Goal: Check status: Check status

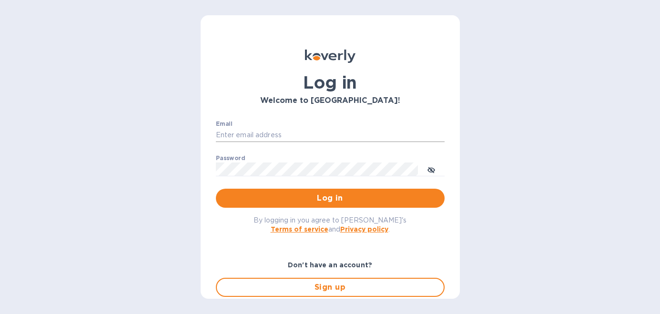
click at [251, 133] on input "Email" at bounding box center [330, 135] width 229 height 14
type input "[PERSON_NAME][EMAIL_ADDRESS][DOMAIN_NAME]"
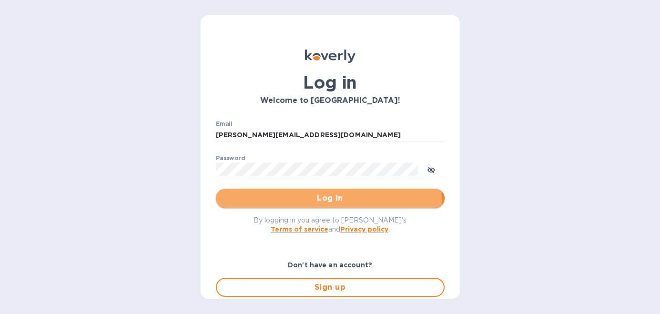
click at [294, 202] on span "Log in" at bounding box center [329, 197] width 213 height 11
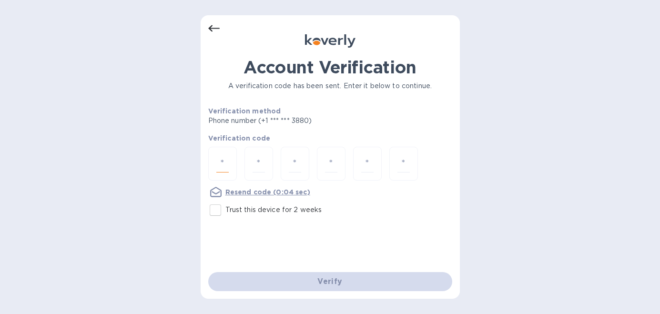
click at [226, 161] on input "number" at bounding box center [222, 164] width 12 height 18
type input "3"
type input "4"
type input "9"
type input "8"
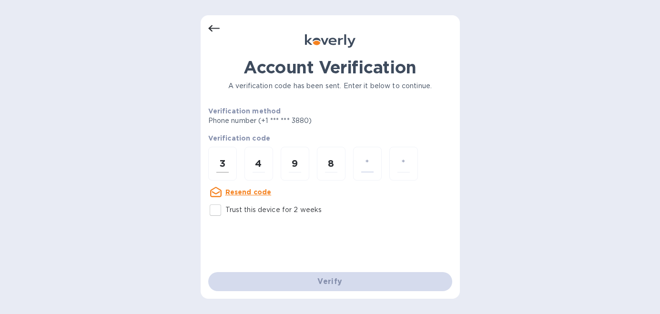
type input "3"
type input "9"
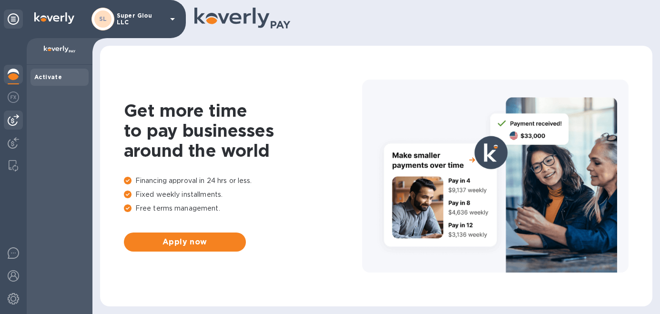
click at [15, 121] on img at bounding box center [13, 119] width 11 height 11
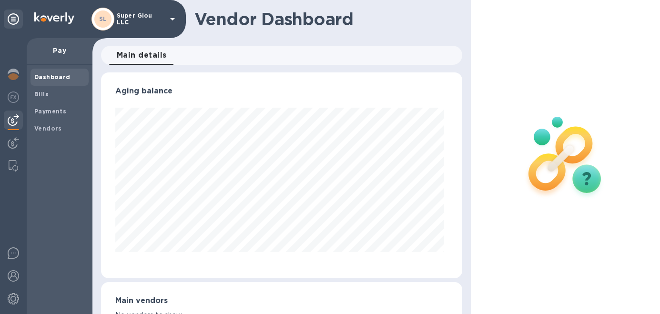
scroll to position [206, 357]
click at [13, 19] on icon at bounding box center [13, 18] width 11 height 11
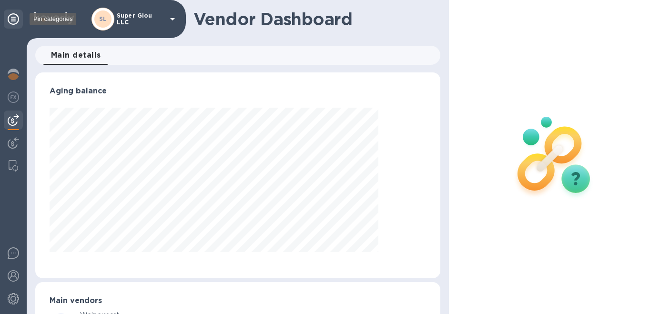
scroll to position [206, 401]
click at [8, 20] on icon at bounding box center [13, 18] width 11 height 11
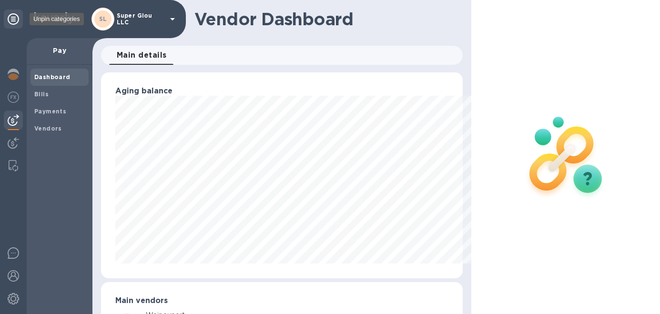
scroll to position [476077, 475925]
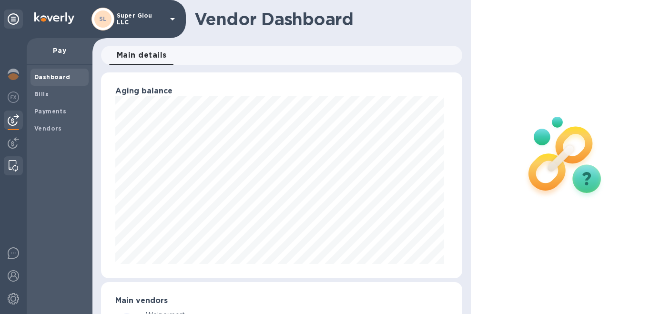
click at [14, 167] on img at bounding box center [14, 165] width 10 height 11
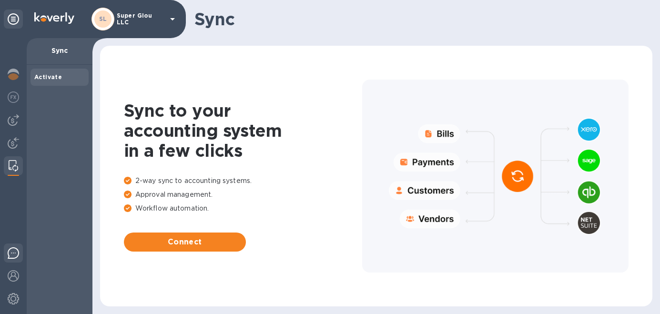
click at [11, 252] on img at bounding box center [13, 252] width 11 height 11
click at [173, 18] on icon at bounding box center [172, 19] width 5 height 2
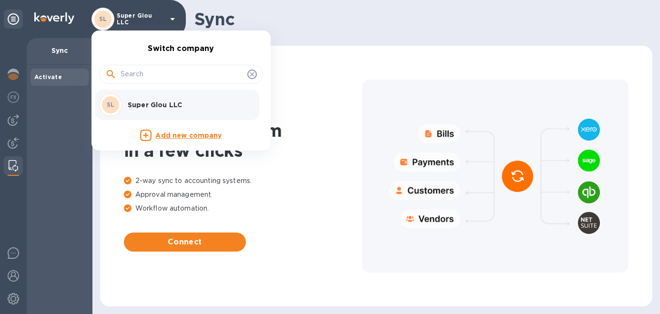
click at [324, 28] on div at bounding box center [330, 157] width 660 height 314
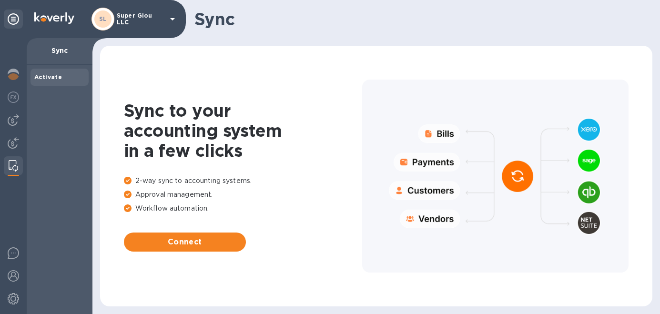
click at [313, 22] on h1 "Sync" at bounding box center [419, 19] width 450 height 20
click at [13, 100] on img at bounding box center [13, 96] width 11 height 11
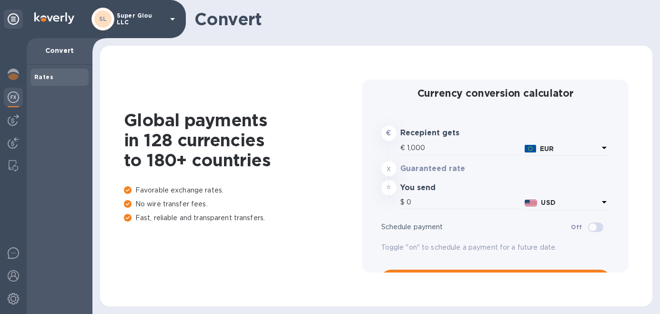
type input "1,176.65"
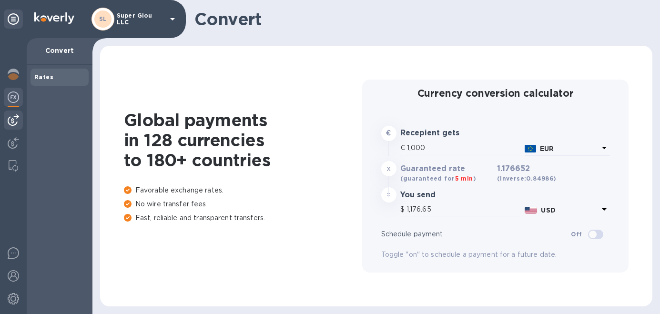
click at [16, 122] on img at bounding box center [13, 119] width 11 height 11
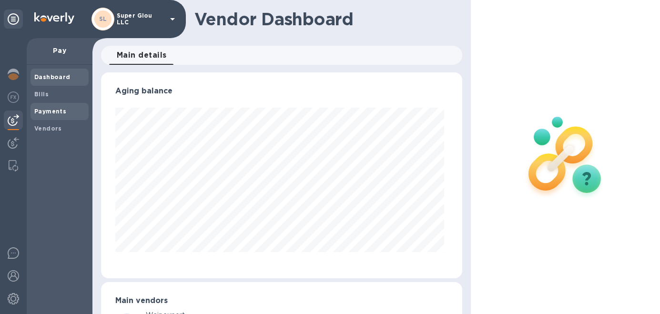
click at [60, 112] on b "Payments" at bounding box center [50, 111] width 32 height 7
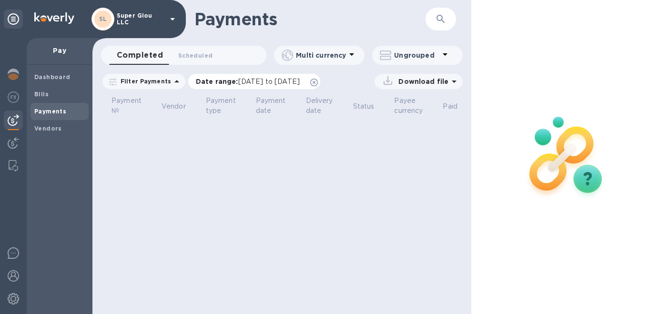
click at [272, 80] on span "[DATE] to [DATE]" at bounding box center [268, 82] width 61 height 8
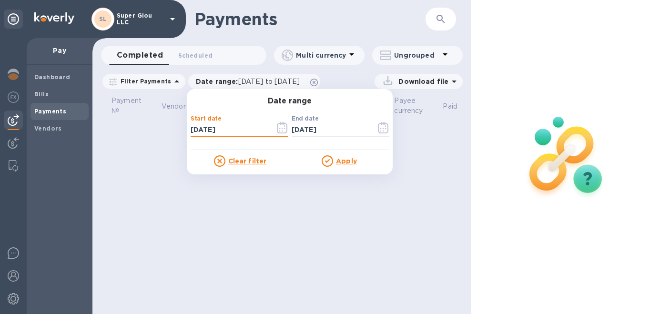
drag, startPoint x: 196, startPoint y: 129, endPoint x: 185, endPoint y: 130, distance: 11.0
click at [189, 130] on div "Start date [DATE] ​" at bounding box center [239, 128] width 101 height 48
type input "01/__/____"
click at [206, 128] on input "01/__/____" at bounding box center [229, 130] width 77 height 14
click at [215, 133] on input "01/01/____" at bounding box center [229, 130] width 77 height 14
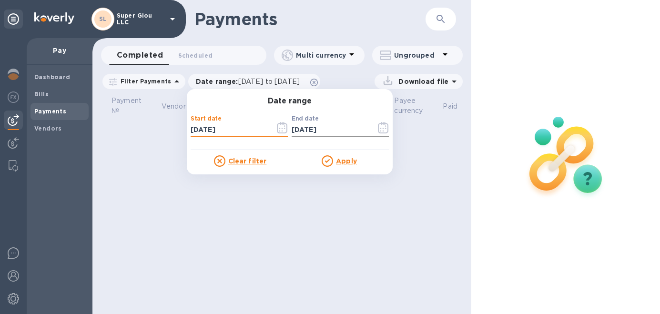
type input "[DATE]"
click at [295, 129] on input "[DATE]" at bounding box center [329, 130] width 77 height 14
type input "[DATE]"
click at [339, 162] on u "Apply" at bounding box center [346, 161] width 21 height 8
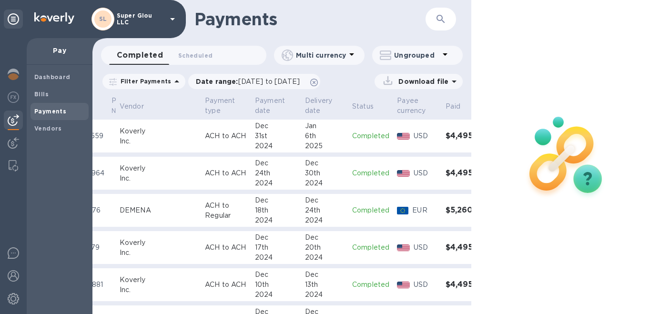
scroll to position [0, 50]
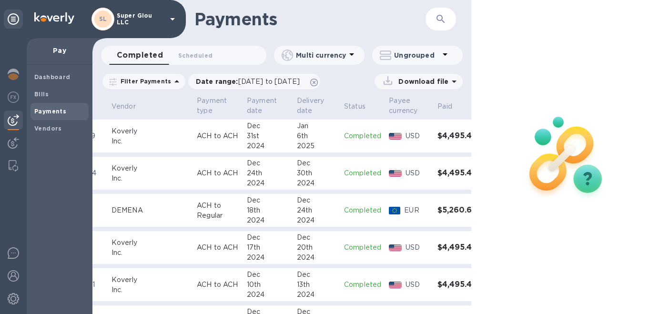
click at [437, 138] on h3 "$4,495.44" at bounding box center [457, 135] width 41 height 9
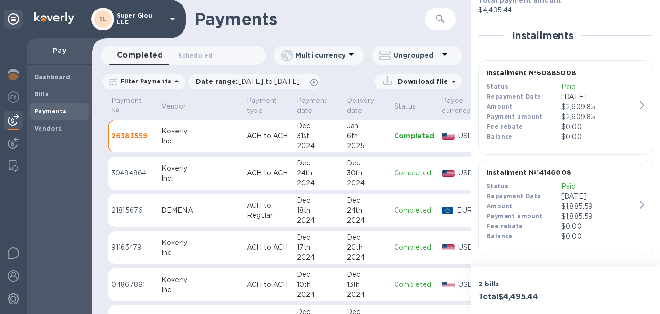
scroll to position [0, 52]
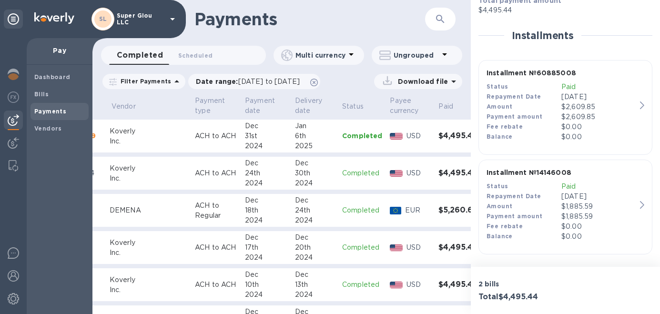
click at [635, 106] on div "Installment № 60885008 Status Paid Repayment Date [DATE] Amount $2,609.85 Payme…" at bounding box center [560, 104] width 157 height 81
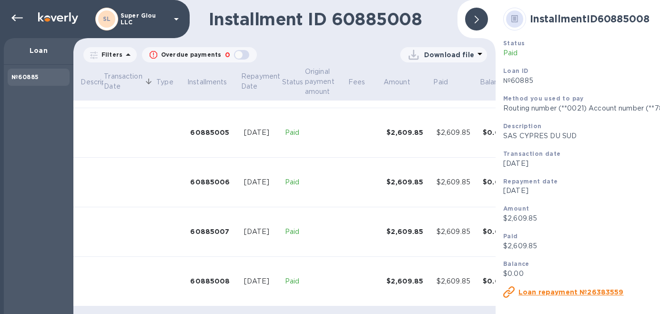
scroll to position [249, 0]
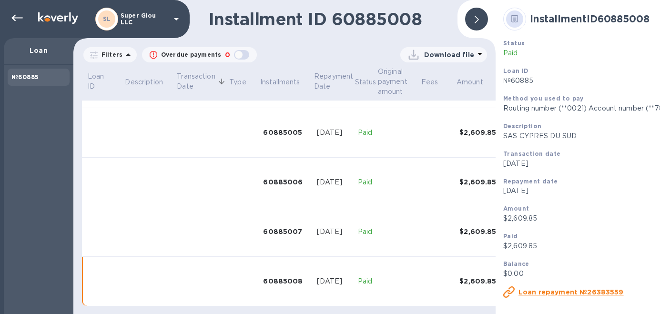
click at [128, 56] on icon at bounding box center [127, 54] width 11 height 11
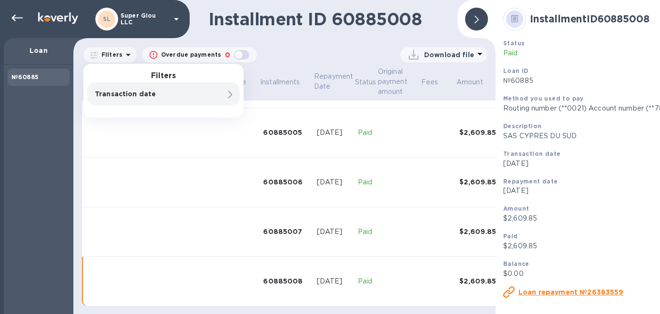
click at [303, 41] on div "Installment ID 60885008 Filters Filters Transaction date Overdue payments 0 Dow…" at bounding box center [284, 157] width 422 height 314
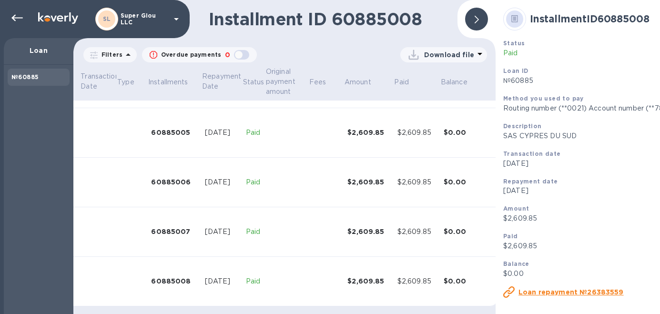
scroll to position [0, 1]
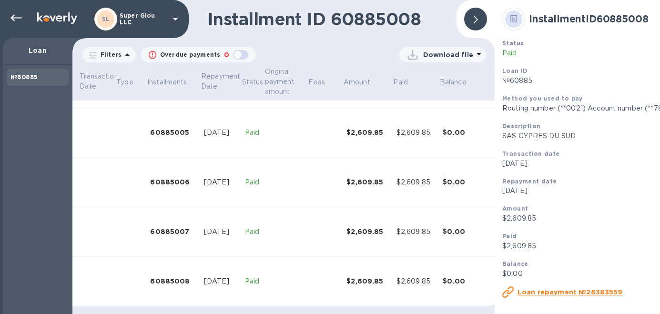
click at [551, 295] on u "Loan repayment №26383559" at bounding box center [569, 292] width 105 height 8
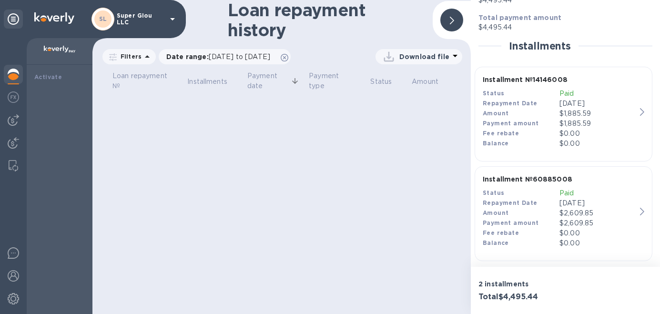
scroll to position [147, 0]
